Goal: Browse casually: Explore the website without a specific task or goal

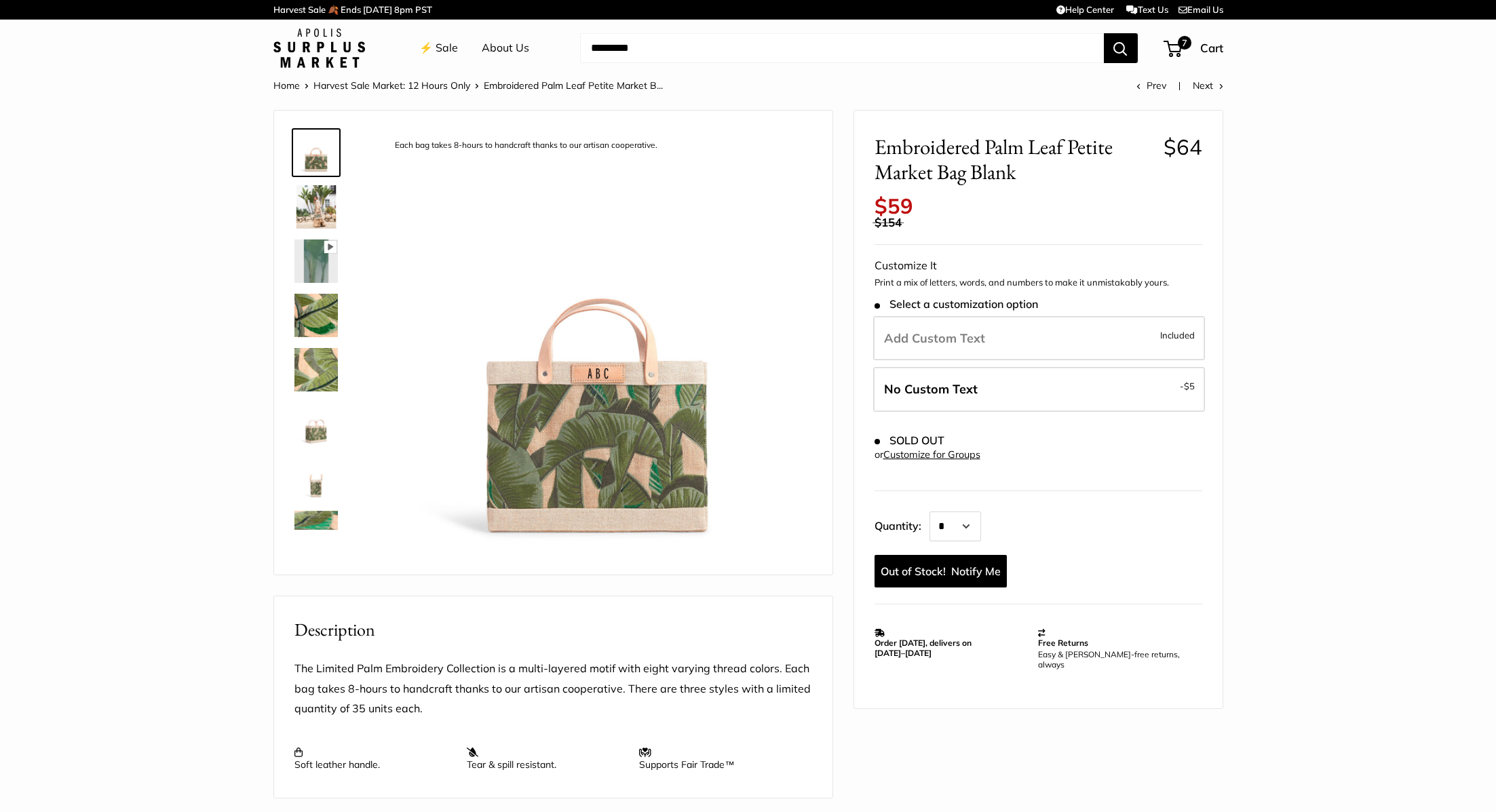
click at [446, 49] on link "⚡️ Sale" at bounding box center [438, 48] width 39 height 21
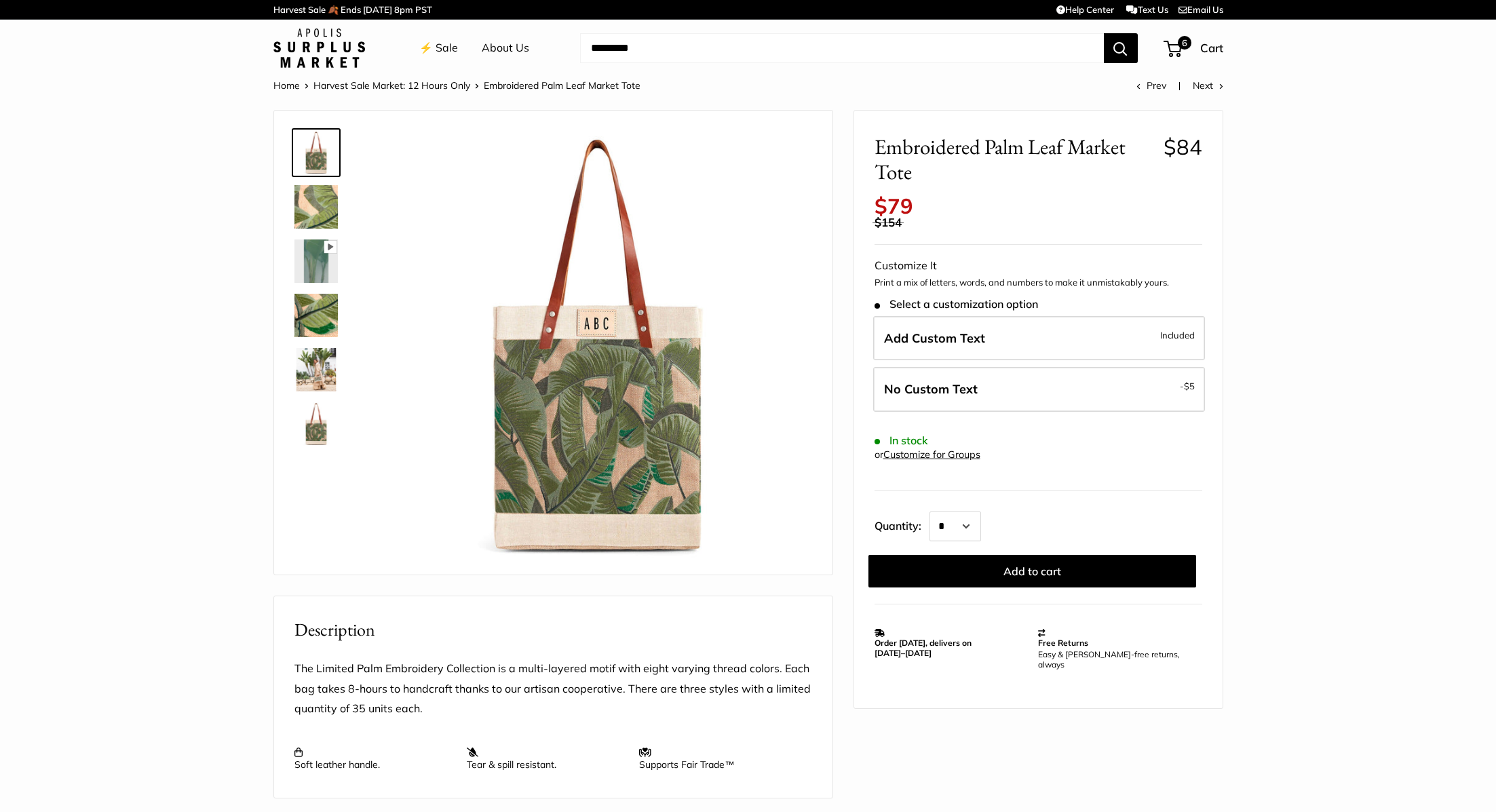
click at [438, 40] on link "⚡️ Sale" at bounding box center [438, 48] width 39 height 21
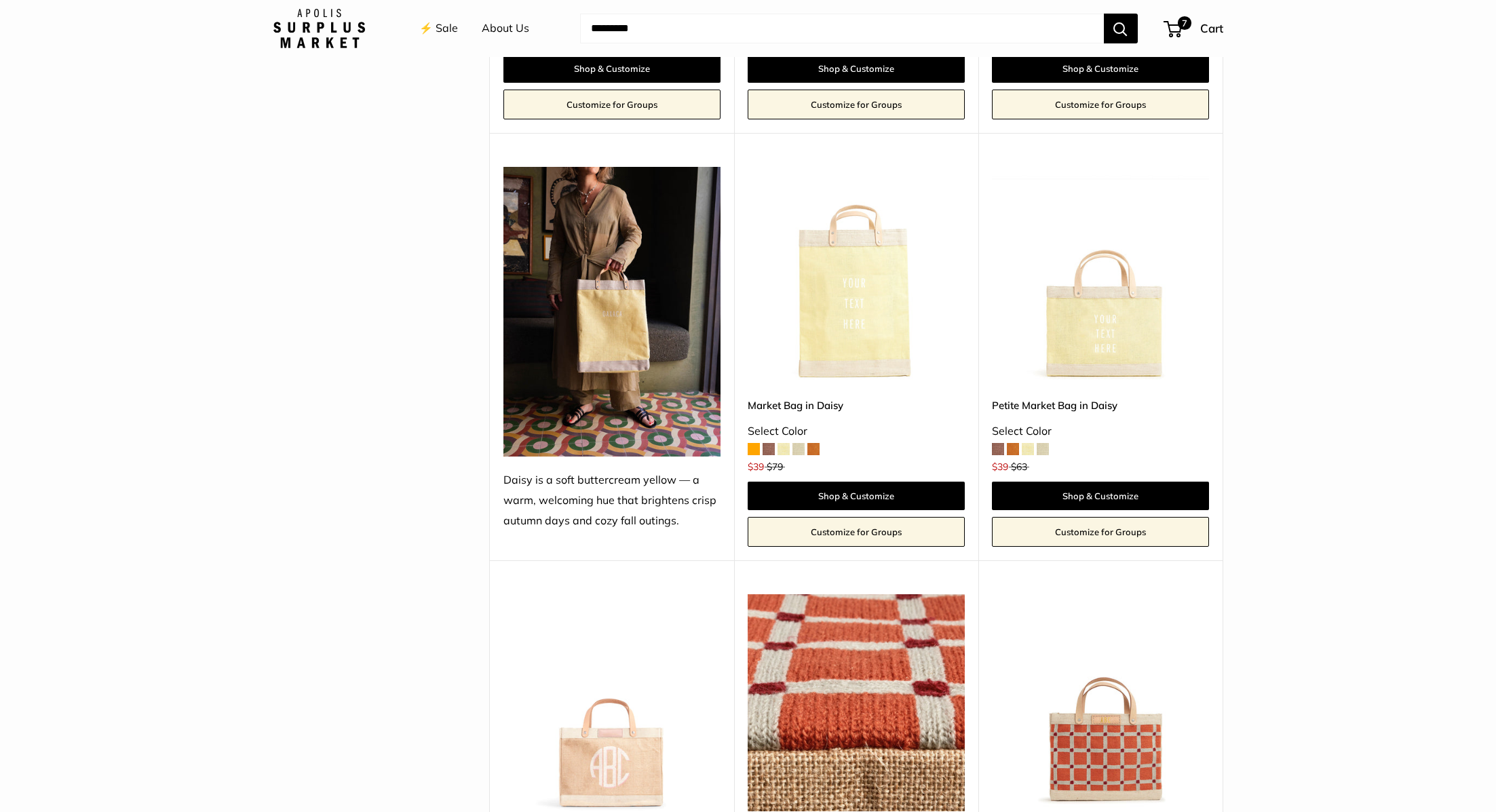
scroll to position [2279, 0]
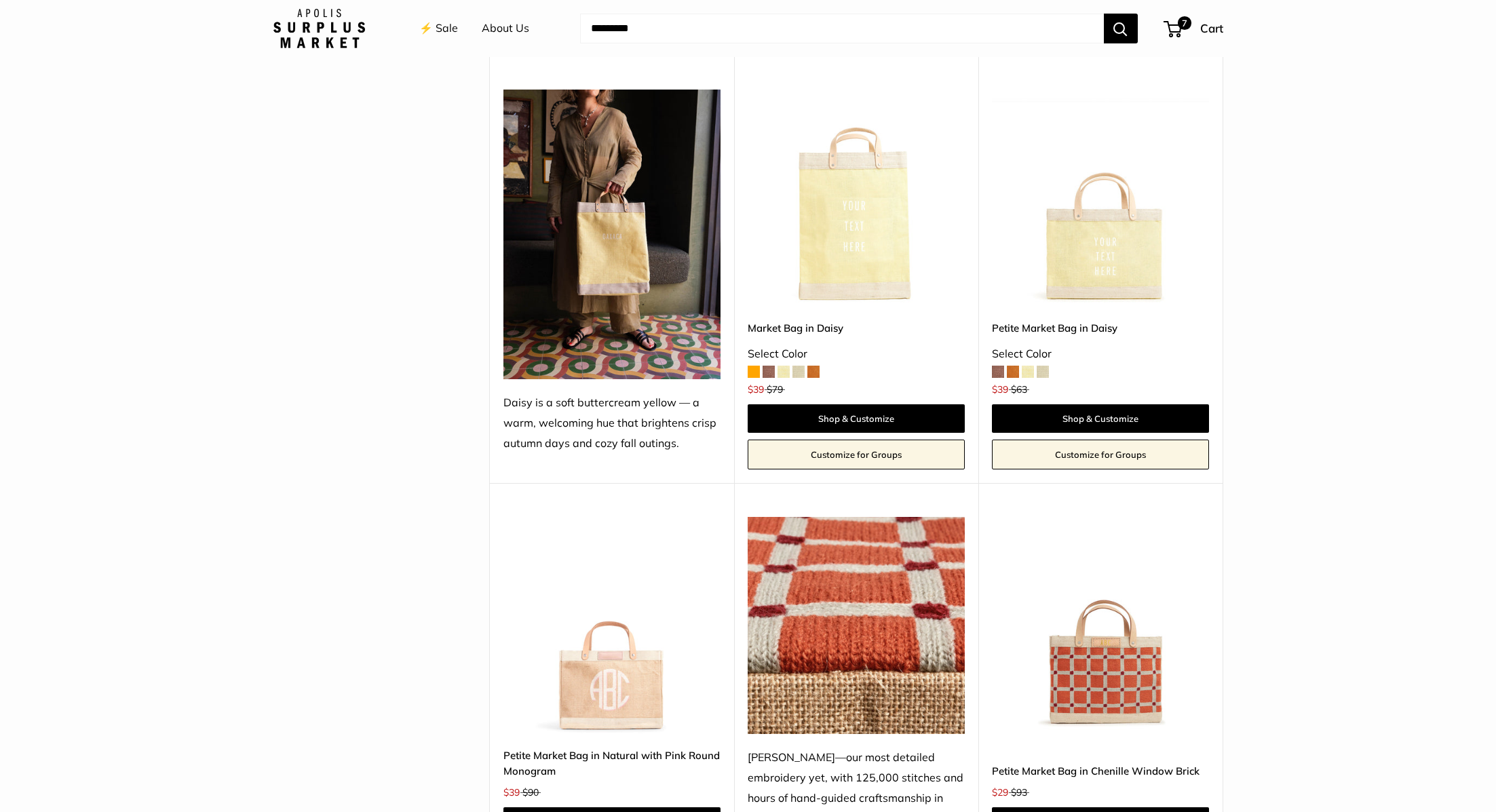
scroll to position [2366, 0]
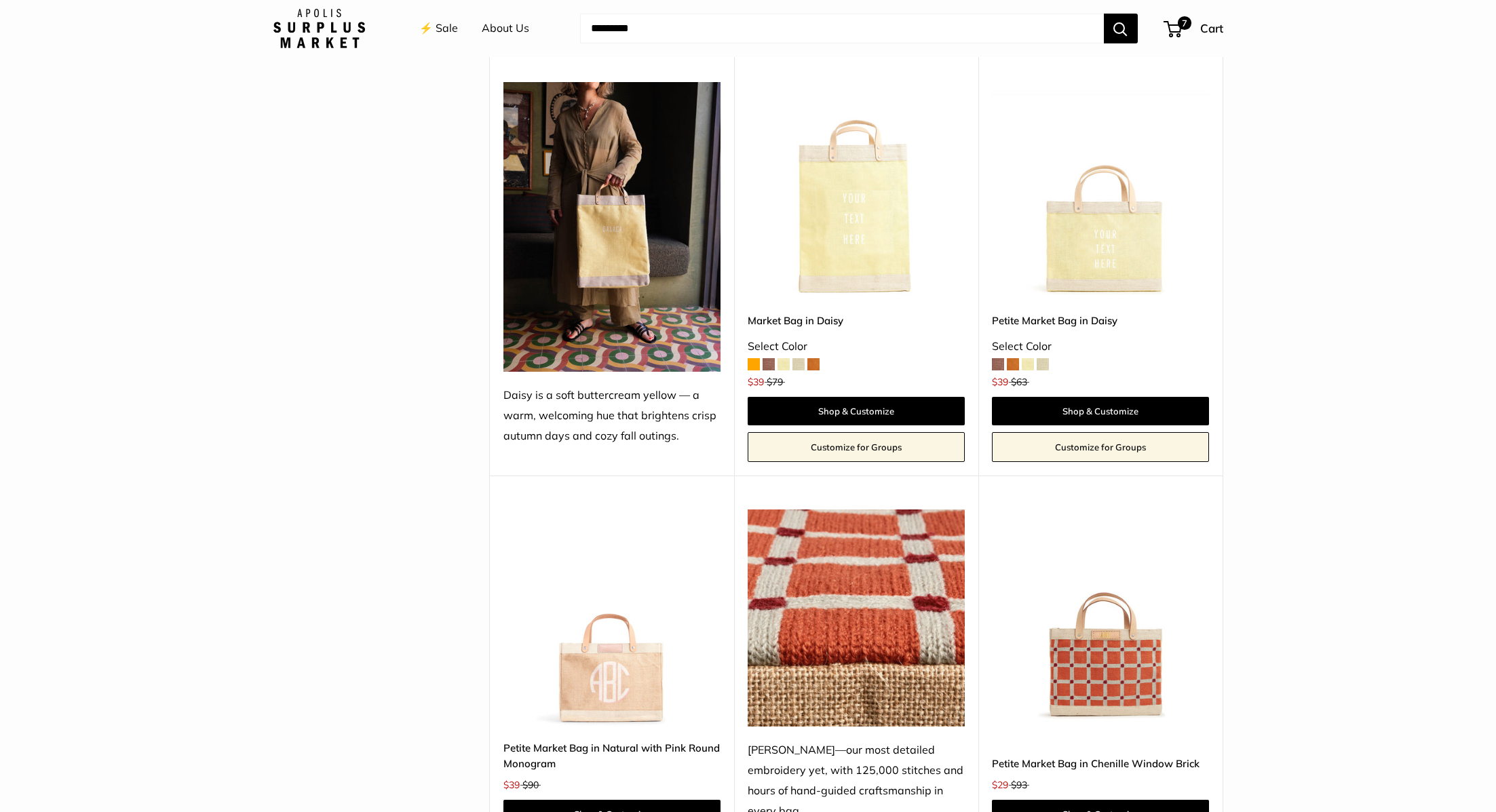
click at [323, 25] on img at bounding box center [318, 29] width 91 height 40
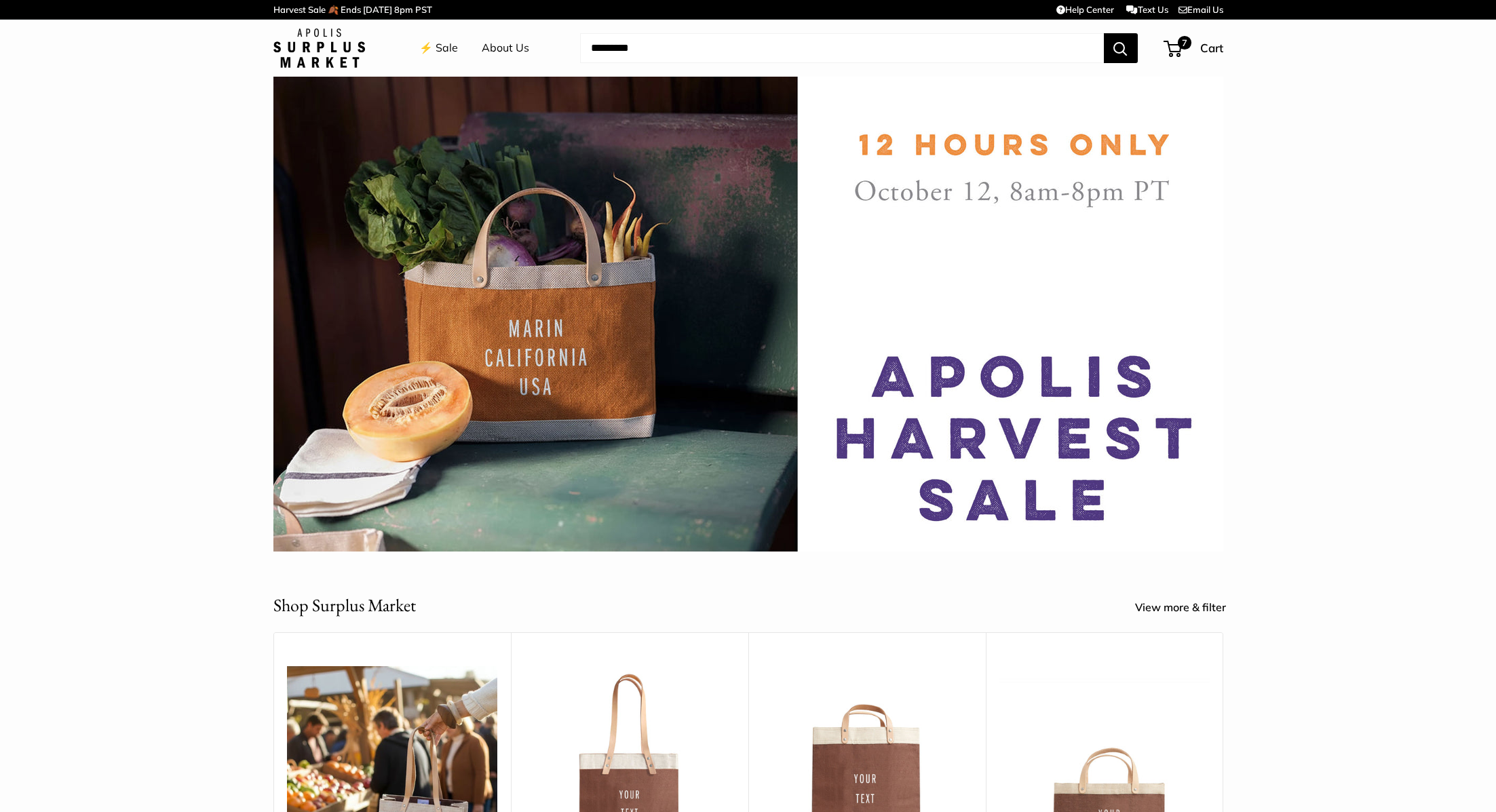
click at [436, 35] on li "⚡️ Sale" at bounding box center [438, 48] width 39 height 44
click at [436, 44] on link "⚡️ Sale" at bounding box center [438, 48] width 39 height 21
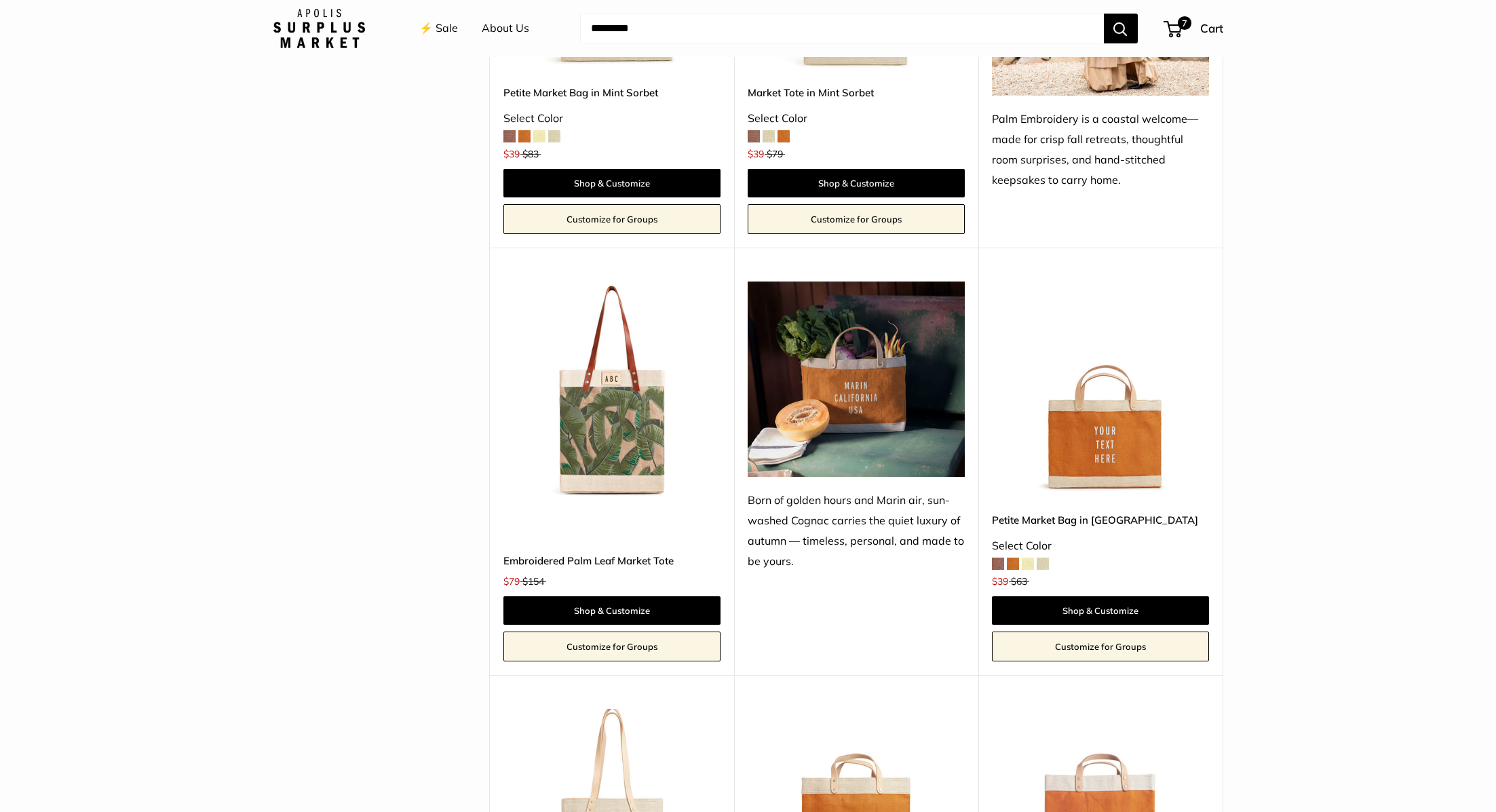
scroll to position [1307, 0]
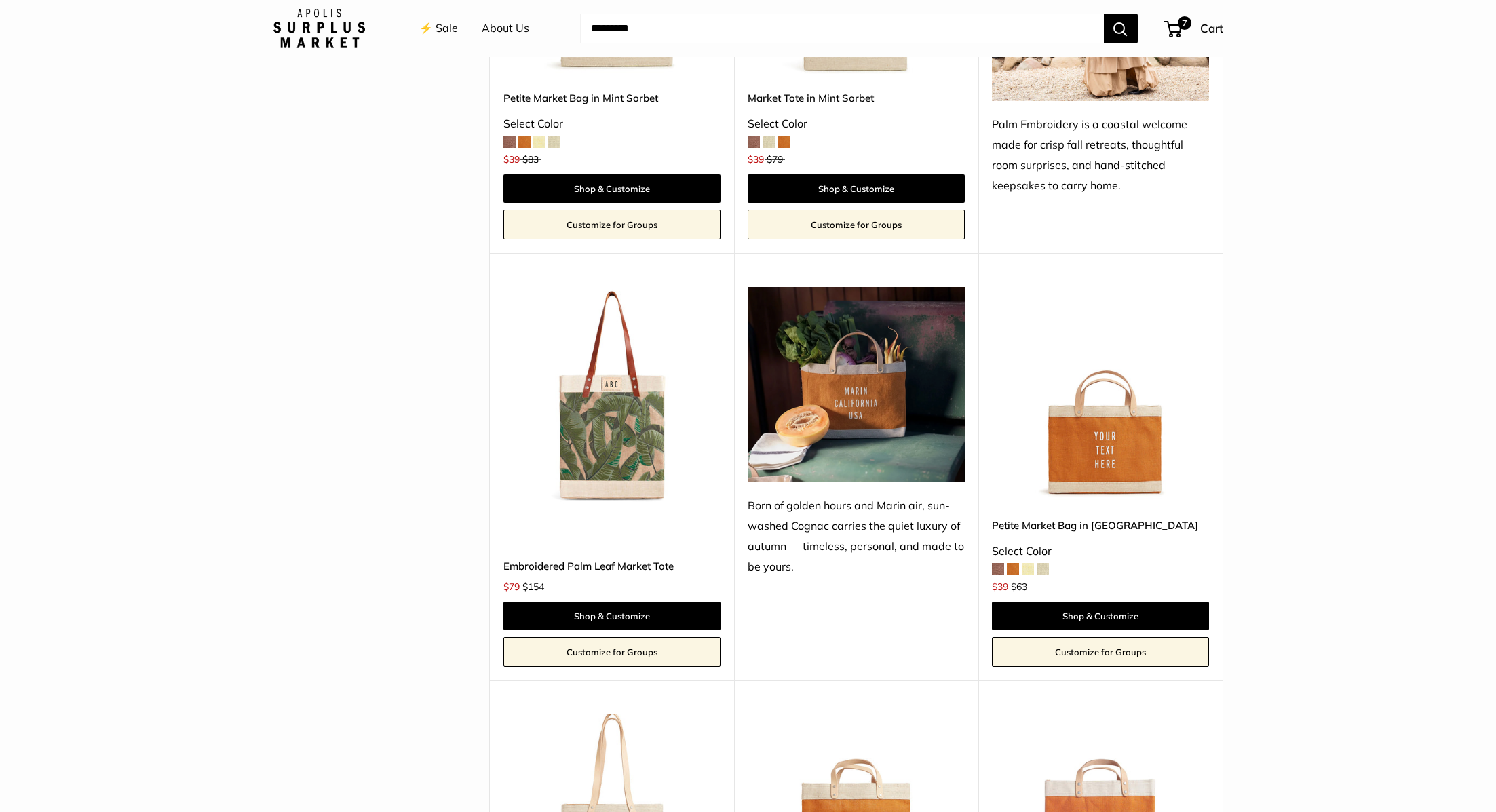
click at [0, 0] on img at bounding box center [0, 0] width 0 height 0
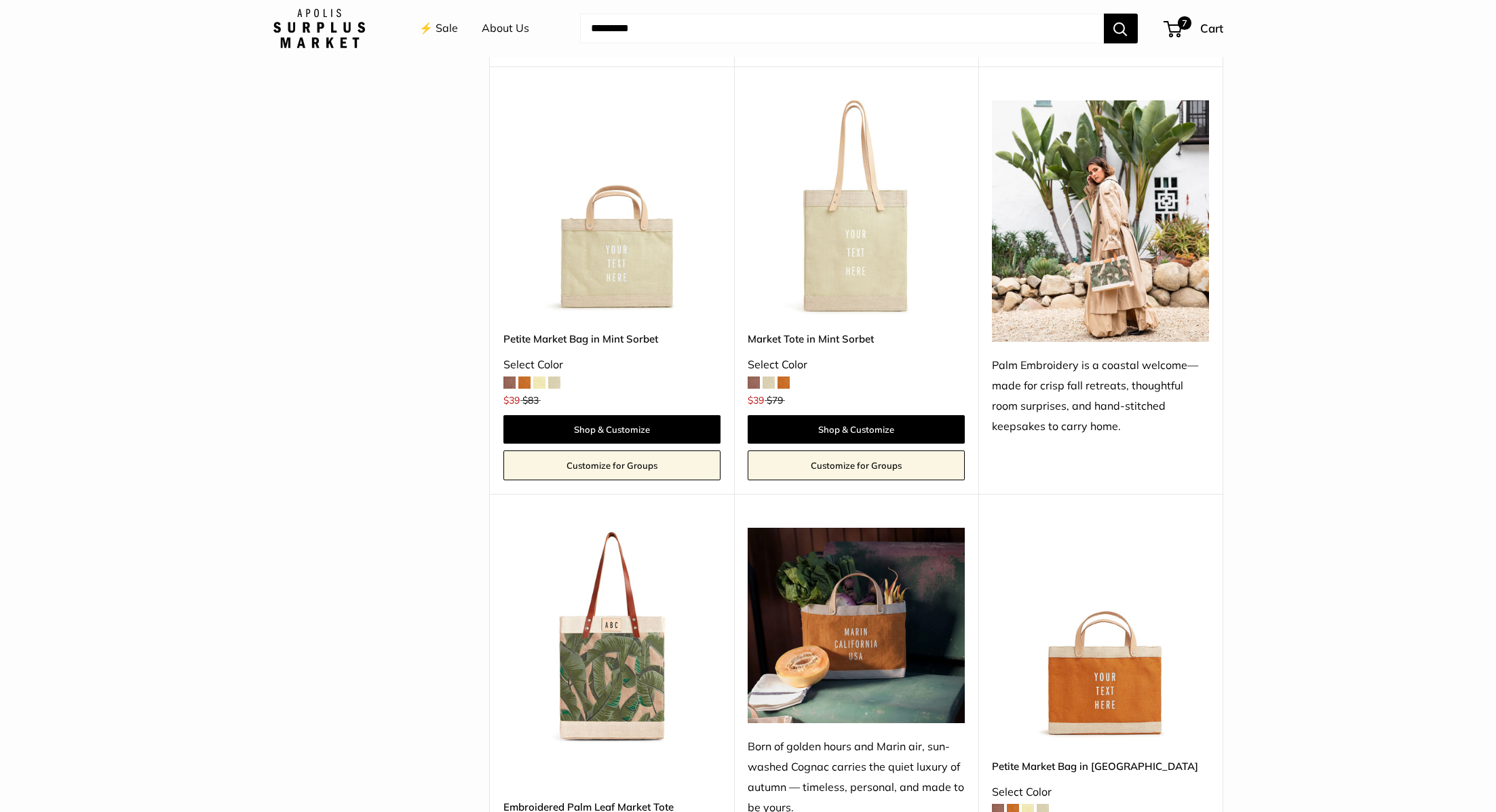
scroll to position [1071, 0]
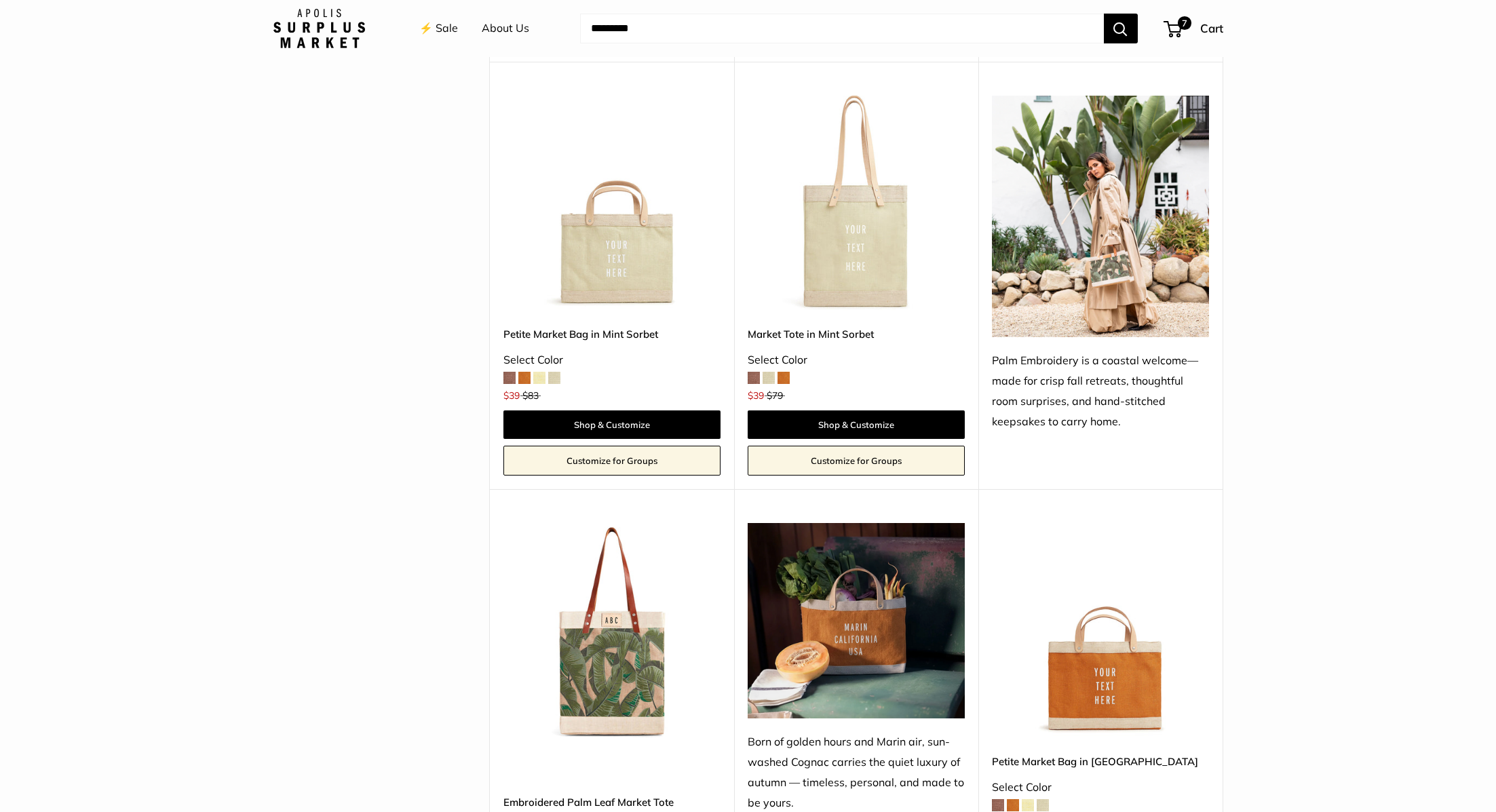
click at [0, 0] on img at bounding box center [0, 0] width 0 height 0
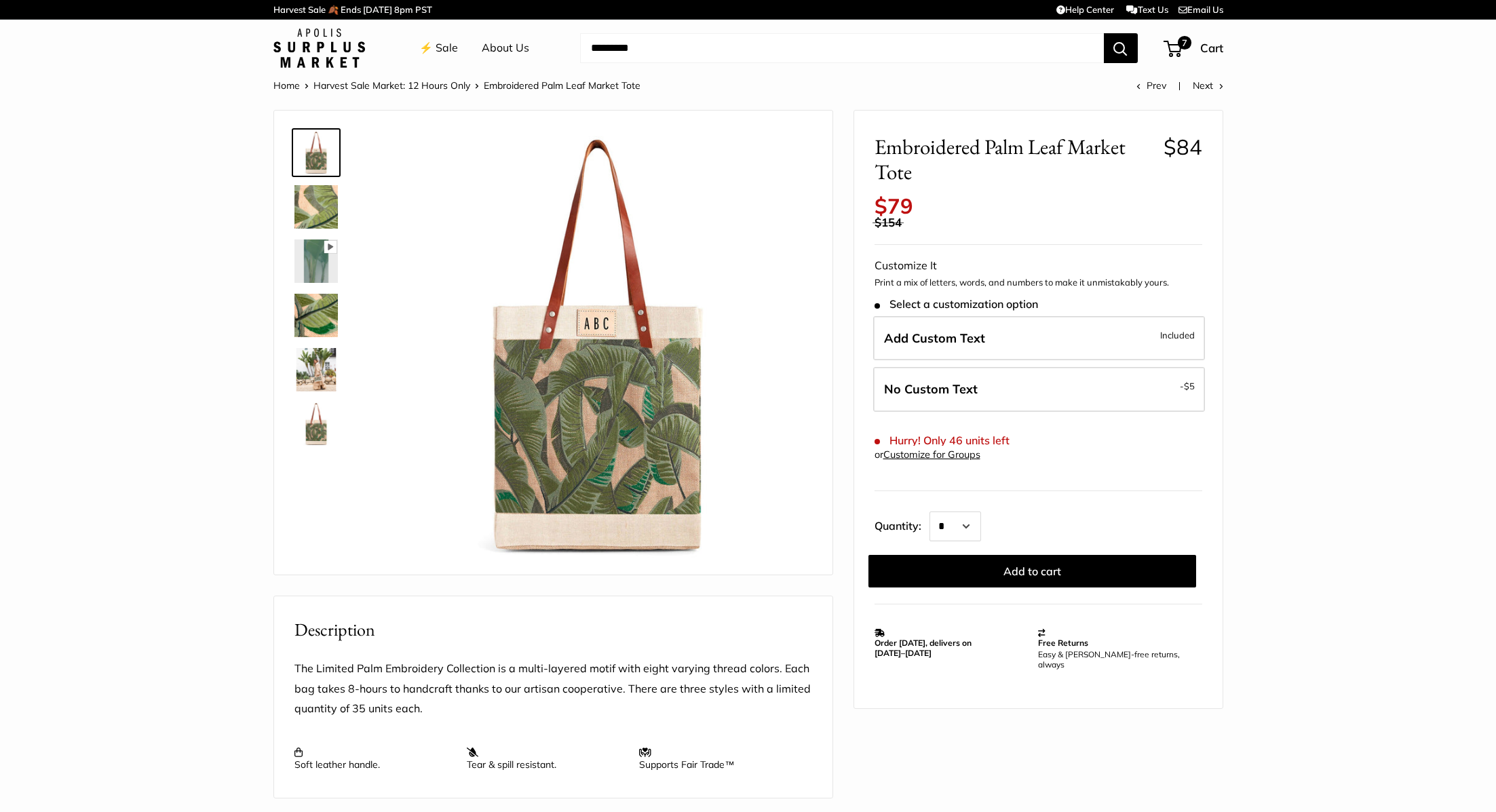
click at [333, 198] on img at bounding box center [316, 206] width 44 height 44
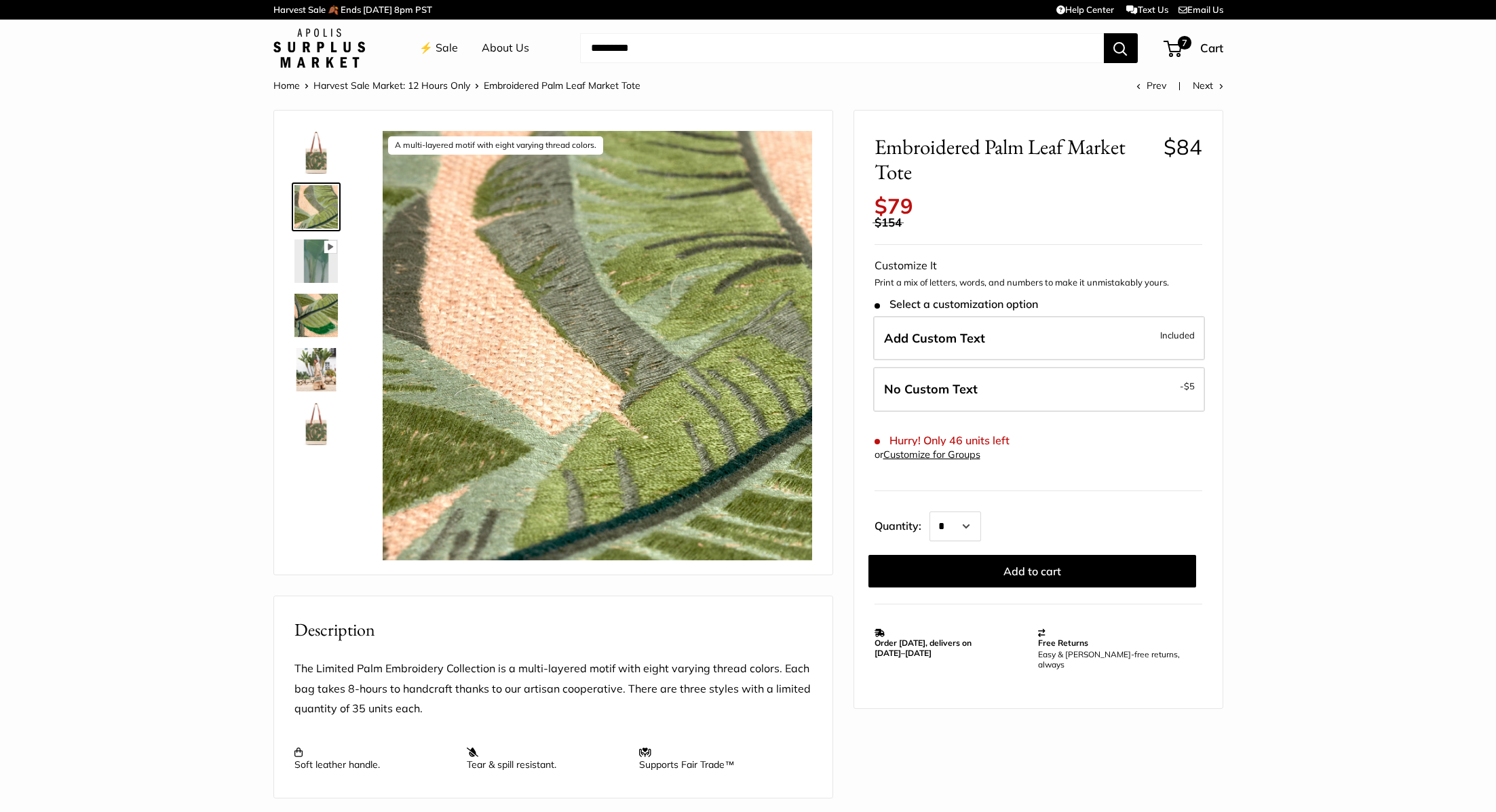
click at [314, 305] on img at bounding box center [316, 315] width 44 height 44
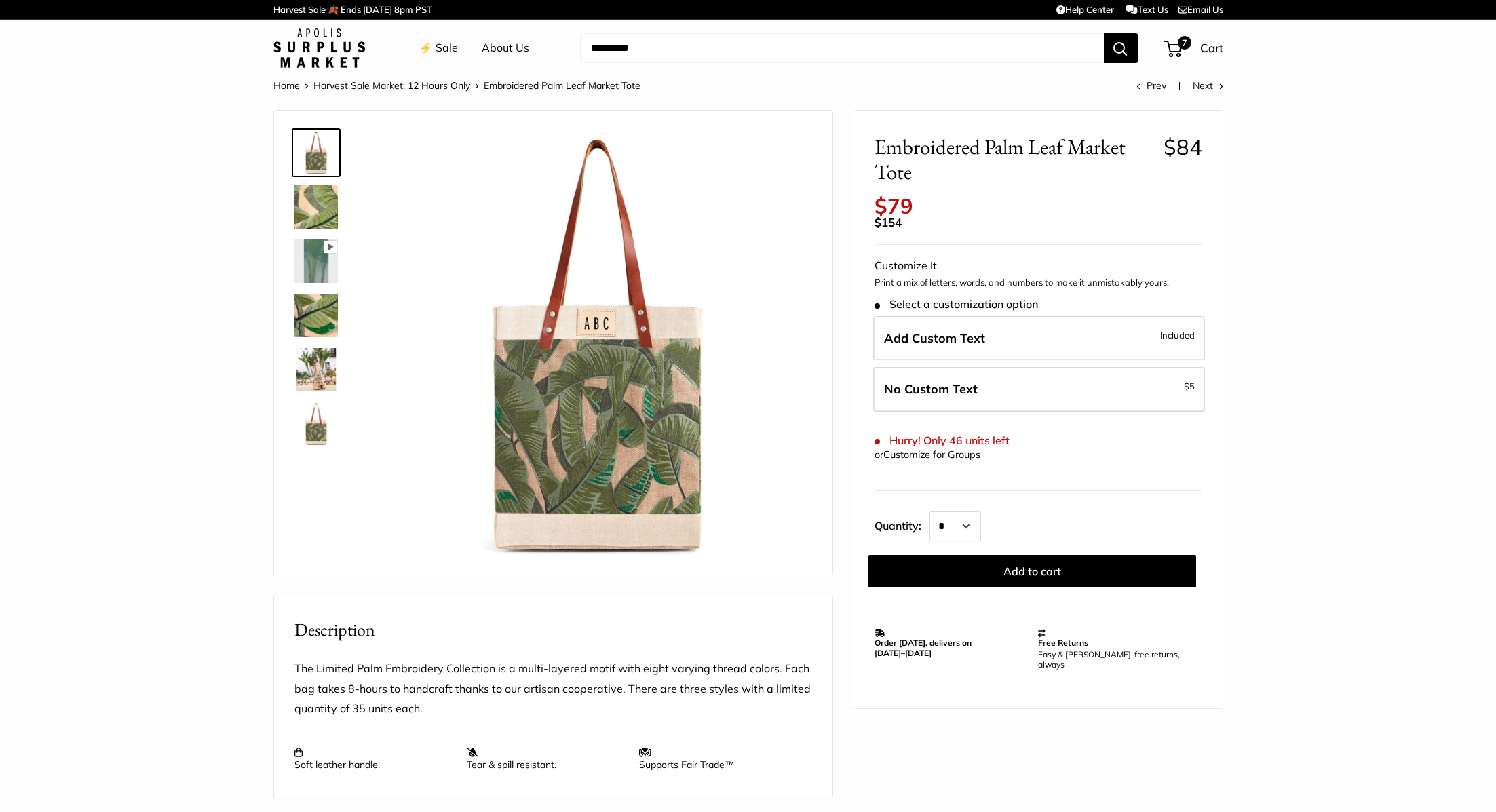
click at [329, 325] on img at bounding box center [316, 315] width 44 height 44
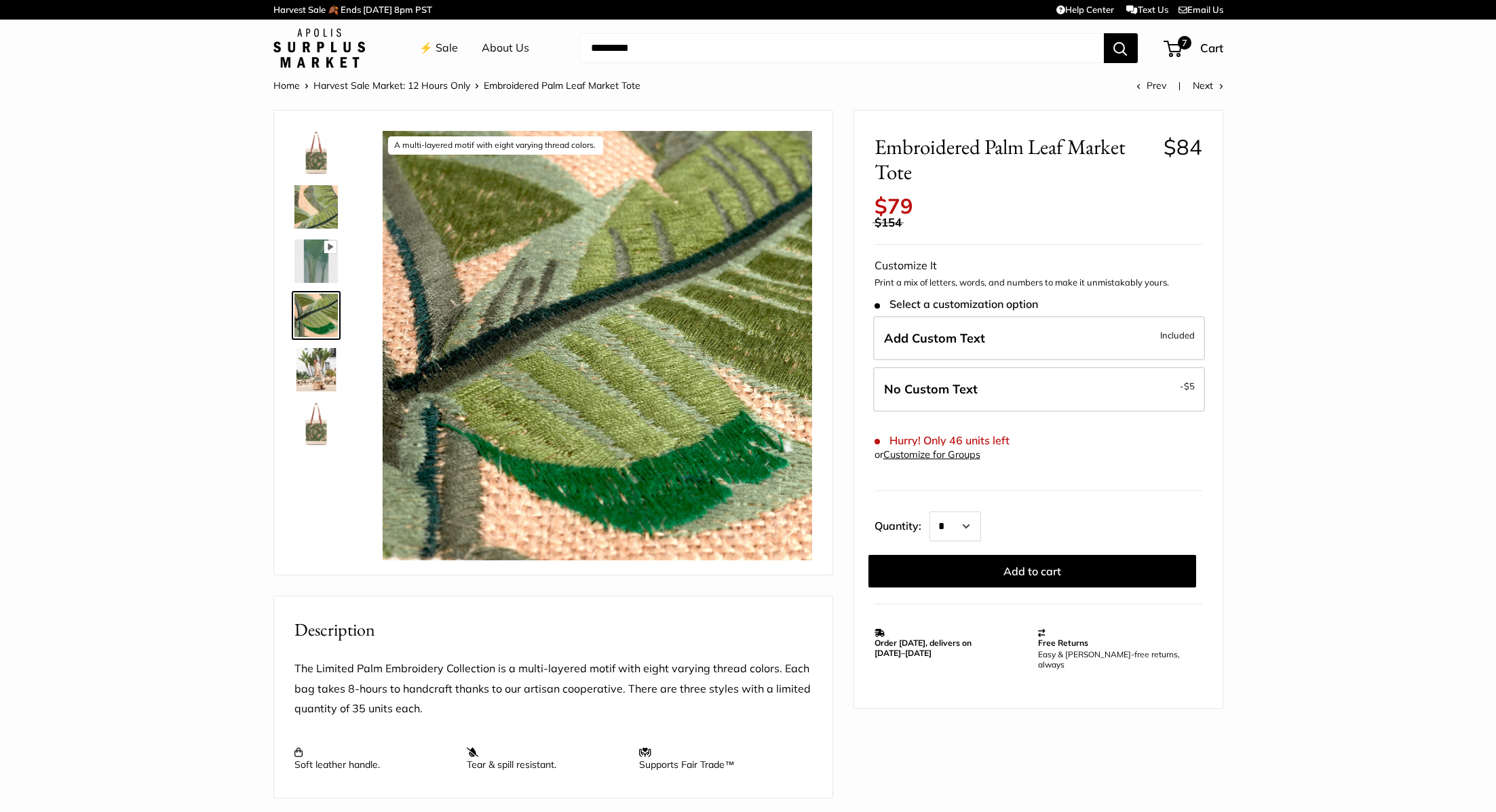
click at [316, 195] on img at bounding box center [316, 206] width 44 height 44
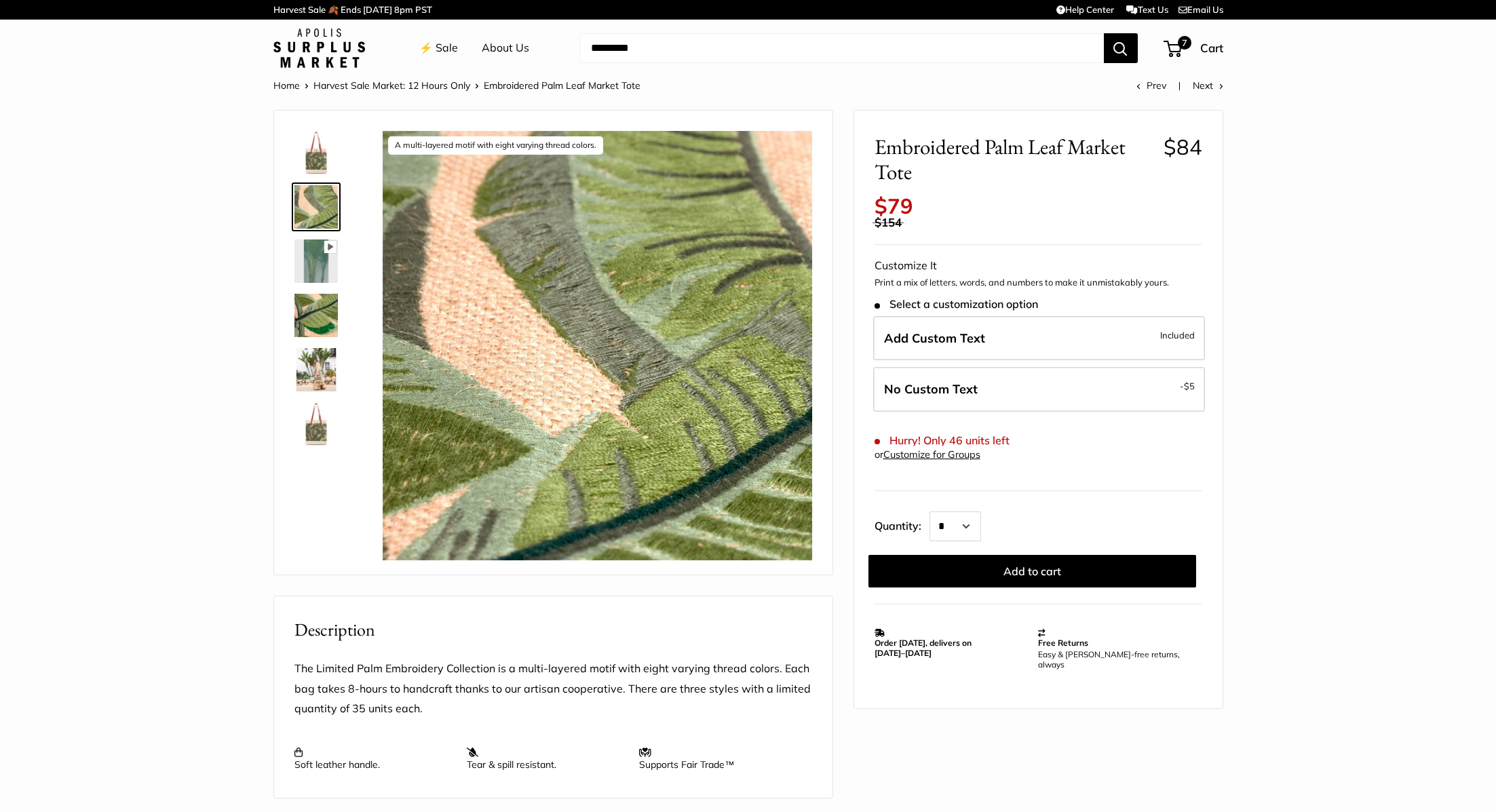
click at [437, 41] on link "⚡️ Sale" at bounding box center [438, 48] width 39 height 21
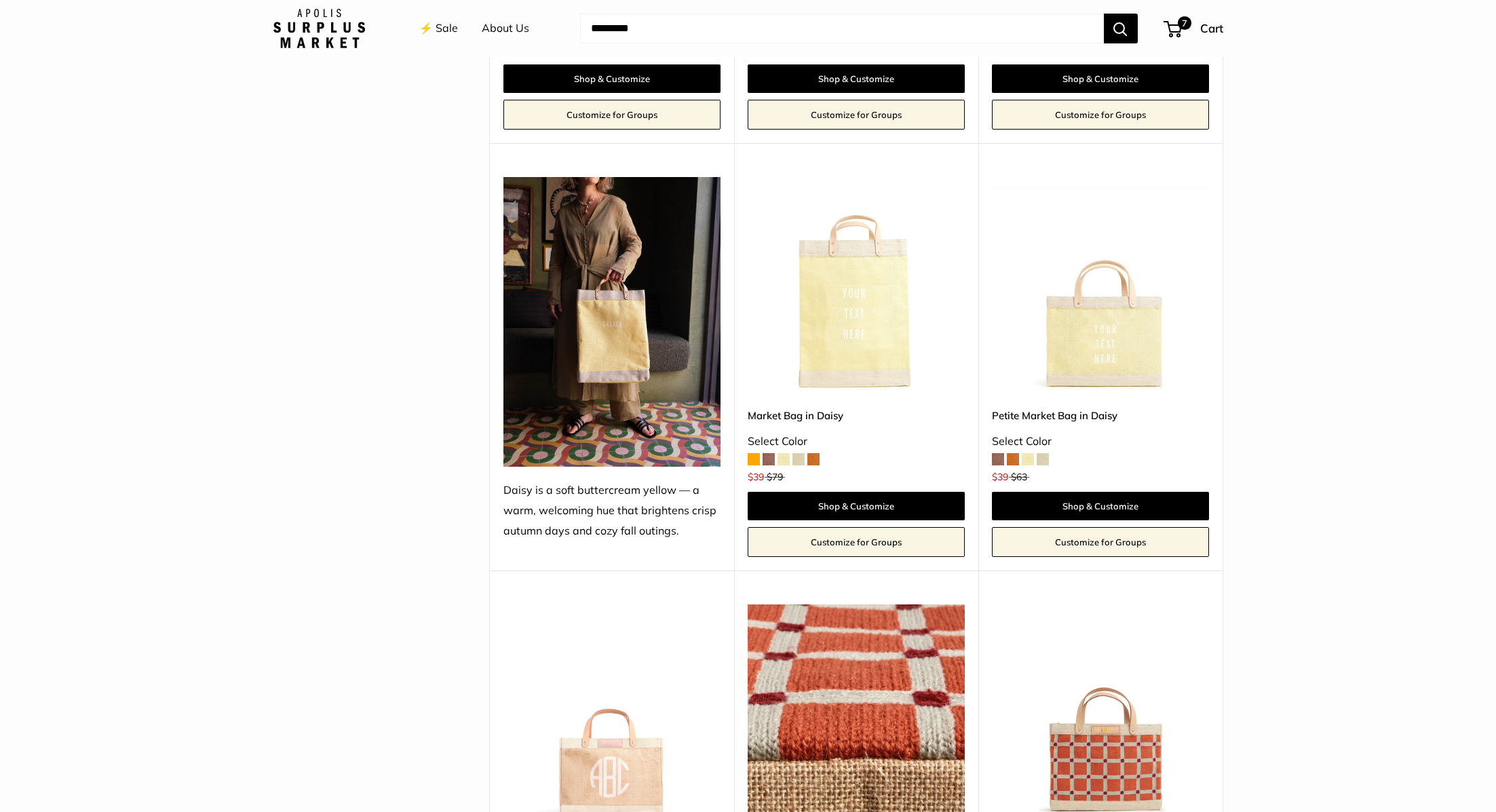
scroll to position [2275, 0]
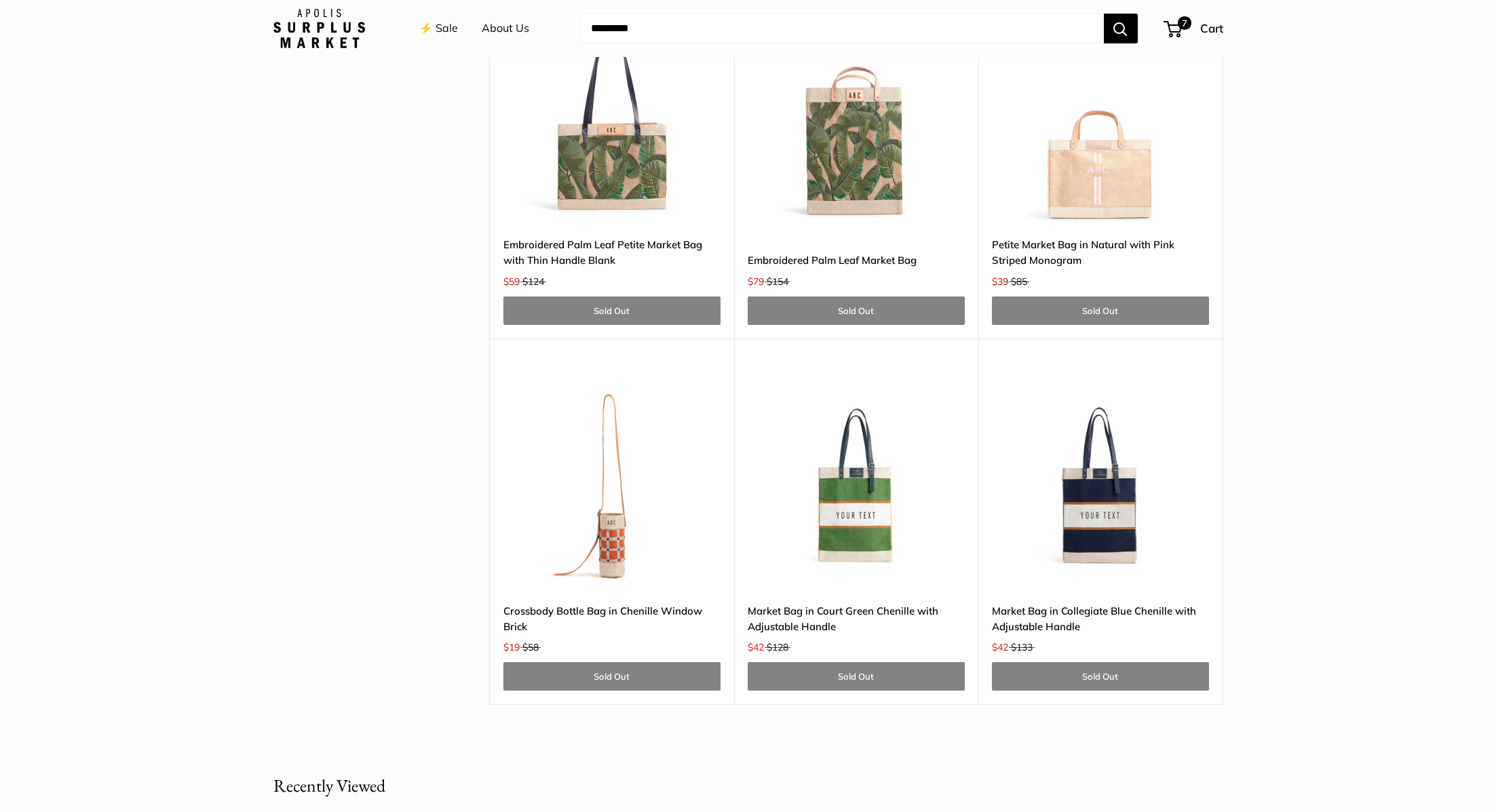
scroll to position [4059, 0]
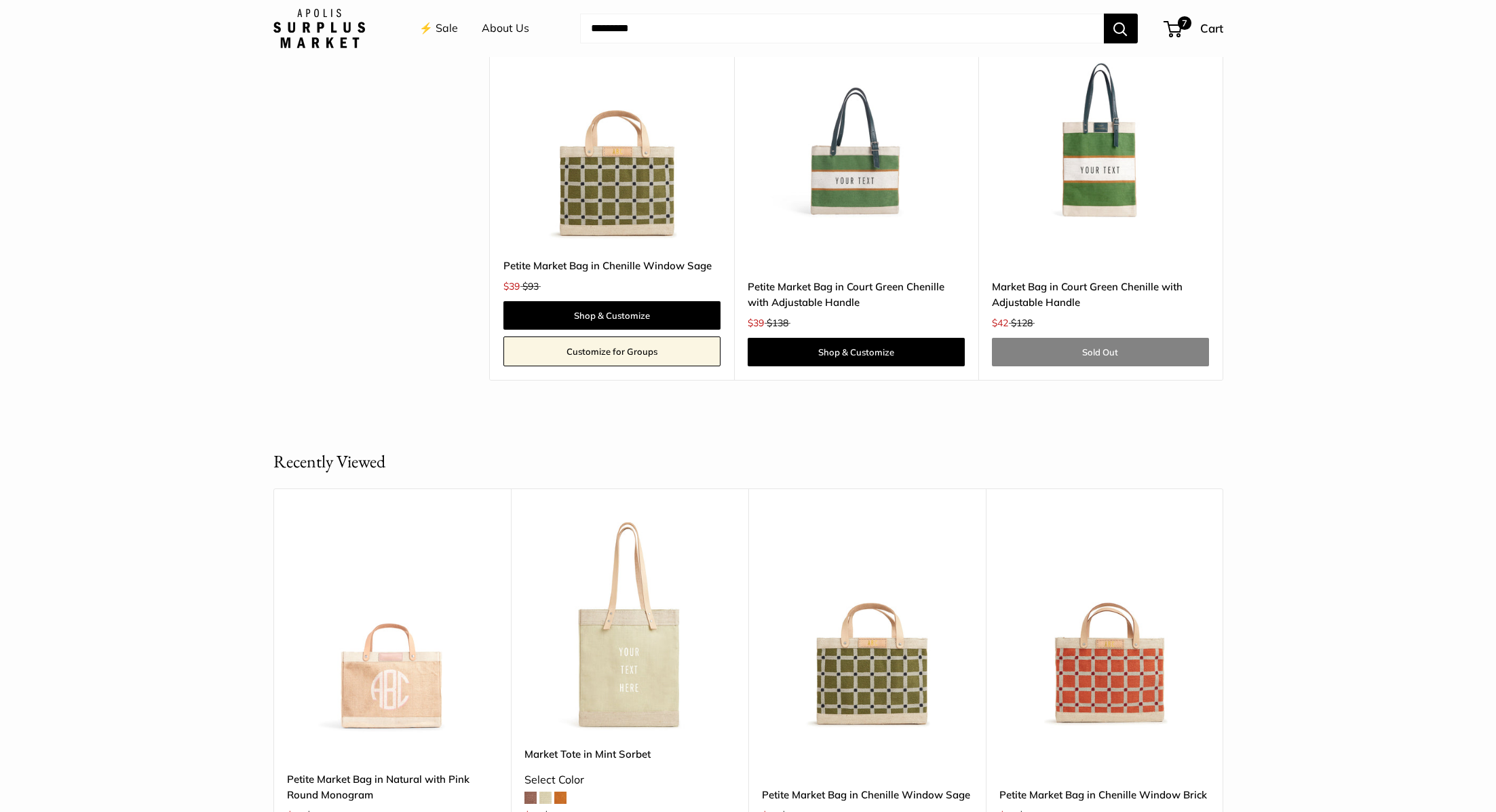
scroll to position [3487, 0]
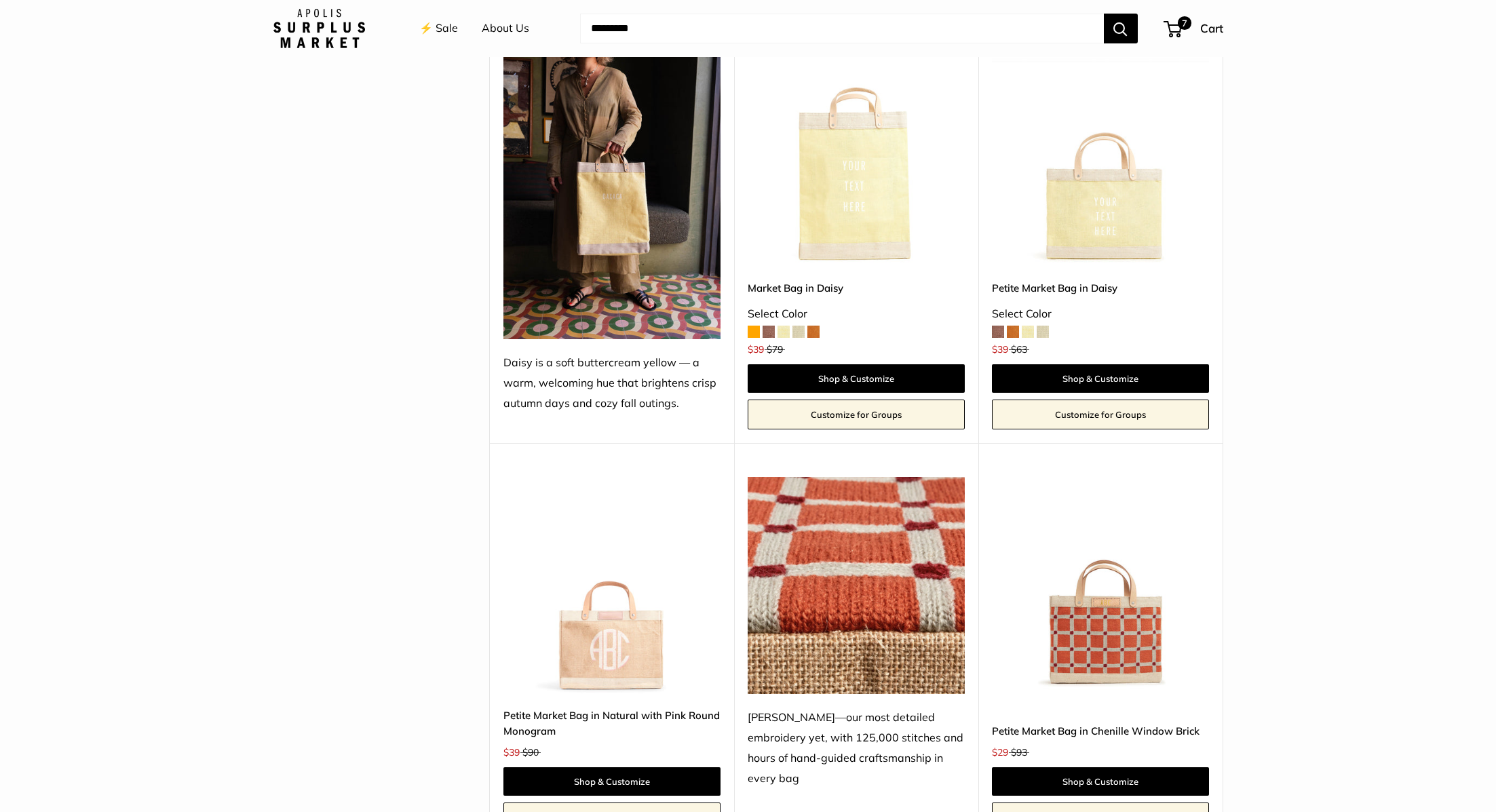
scroll to position [2389, 0]
